Goal: Information Seeking & Learning: Learn about a topic

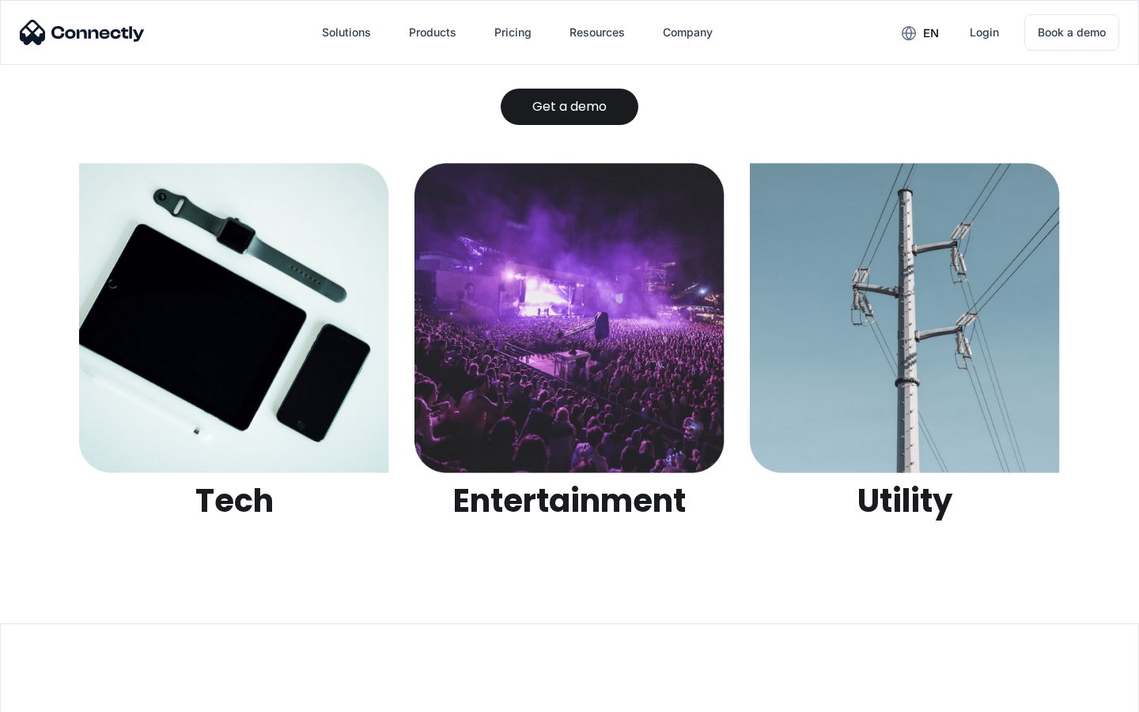
scroll to position [4988, 0]
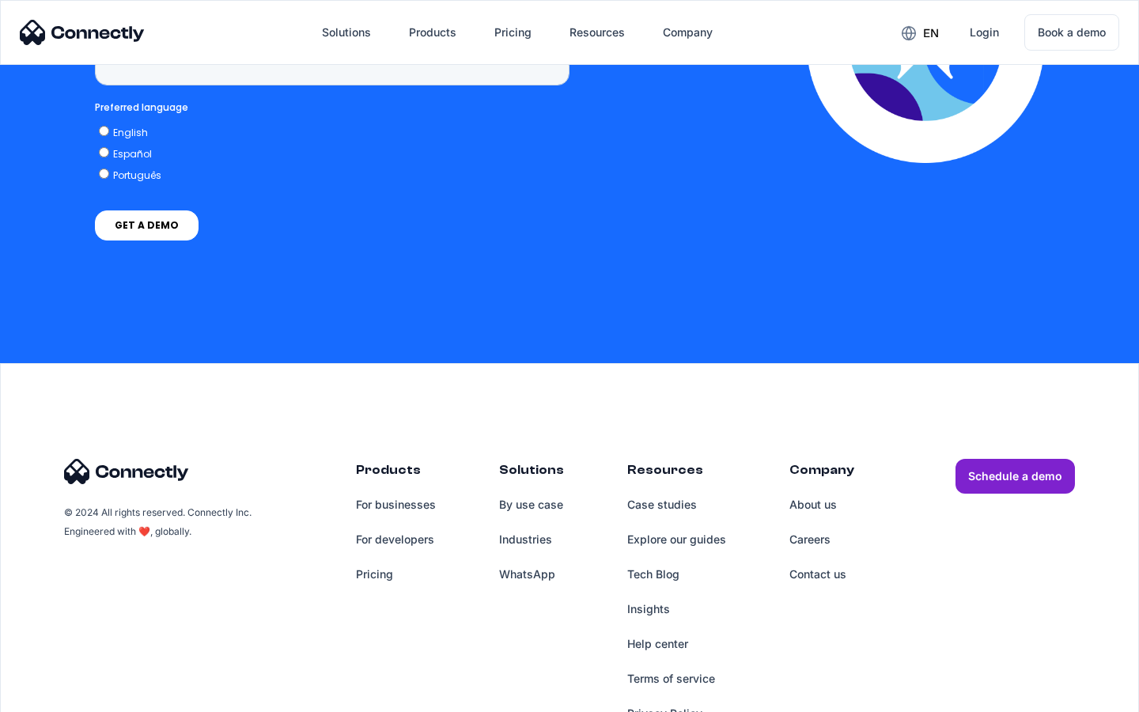
scroll to position [6517, 0]
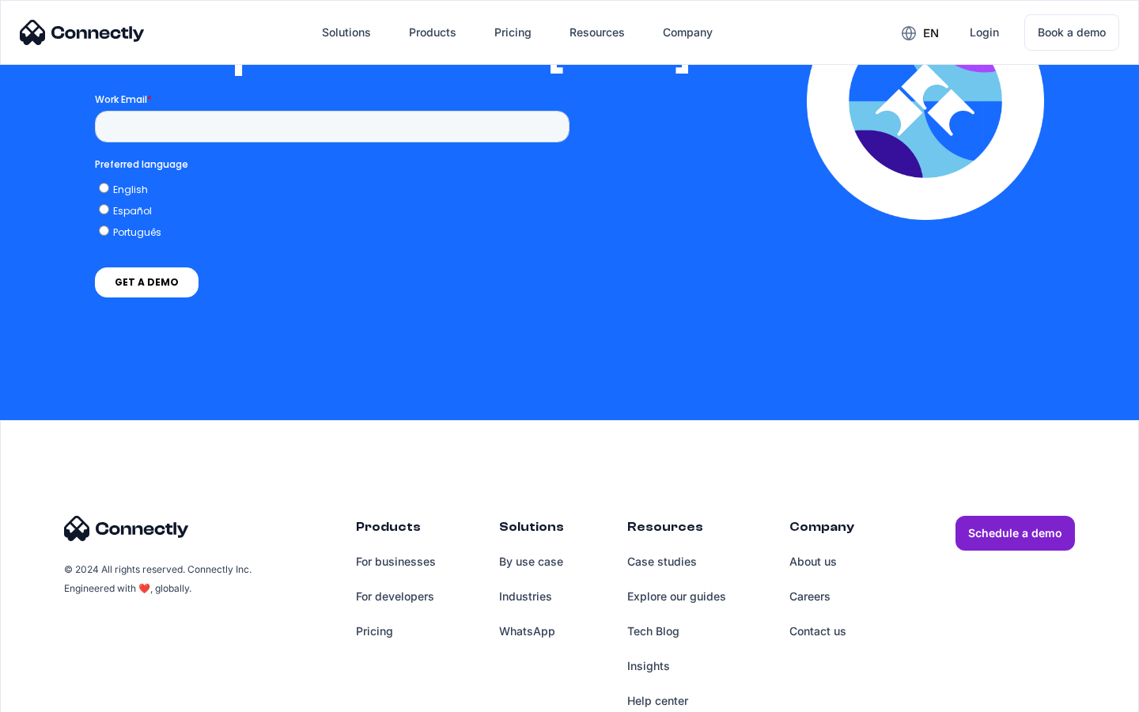
scroll to position [3231, 0]
